Goal: Check status: Check status

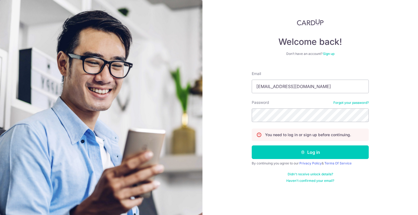
click at [252, 146] on button "Log in" at bounding box center [310, 153] width 117 height 14
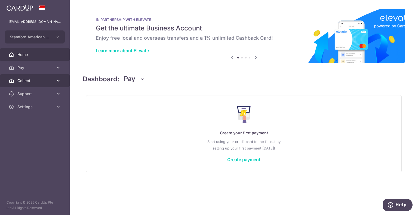
click at [33, 82] on span "Collect" at bounding box center [35, 80] width 36 height 5
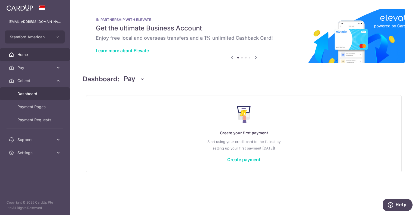
click at [35, 92] on span "Dashboard" at bounding box center [35, 93] width 36 height 5
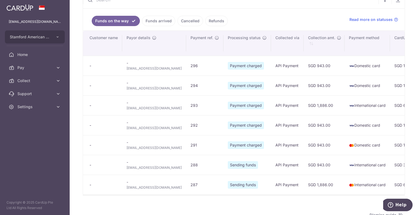
scroll to position [27, 0]
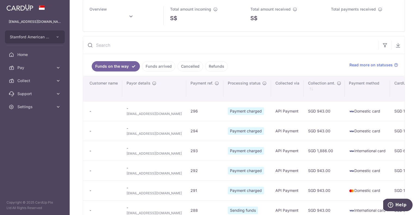
click at [148, 69] on link "Funds arrived" at bounding box center [158, 66] width 33 height 10
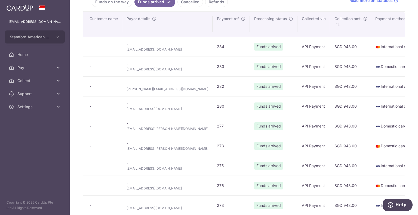
scroll to position [0, 0]
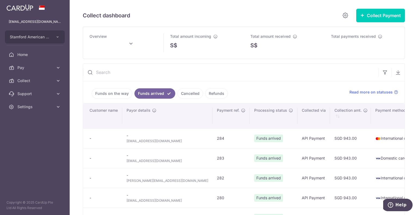
type input "[DATE]"
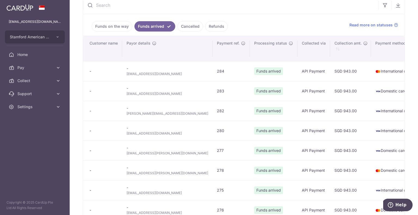
scroll to position [82, 0]
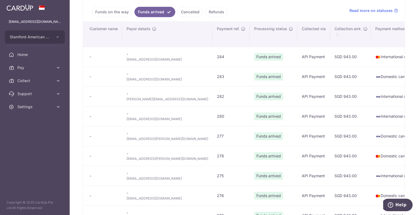
click at [120, 11] on link "Funds on the way" at bounding box center [112, 12] width 41 height 10
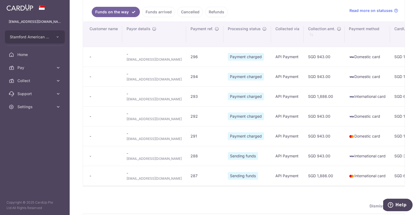
scroll to position [148, 0]
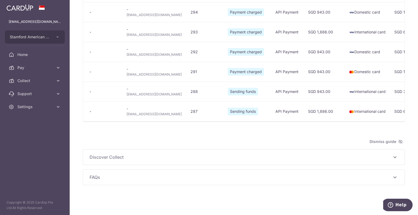
click at [143, 112] on span "[EMAIL_ADDRESS][DOMAIN_NAME]" at bounding box center [154, 114] width 55 height 5
copy tr "[EMAIL_ADDRESS][DOMAIN_NAME]"
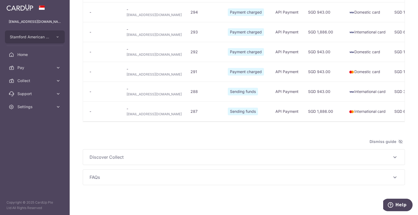
click at [136, 92] on span "[EMAIL_ADDRESS][DOMAIN_NAME]" at bounding box center [154, 94] width 55 height 5
copy tr "[EMAIL_ADDRESS][DOMAIN_NAME]"
